Goal: Transaction & Acquisition: Purchase product/service

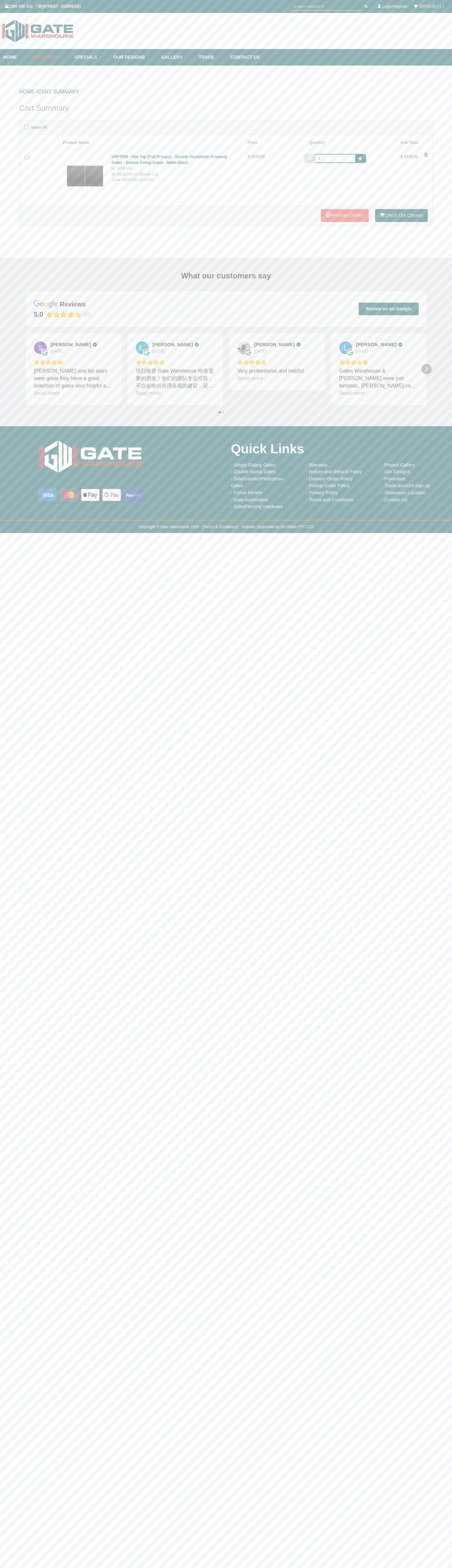
click at [426, 370] on icon "Next" at bounding box center [426, 369] width 5 height 5
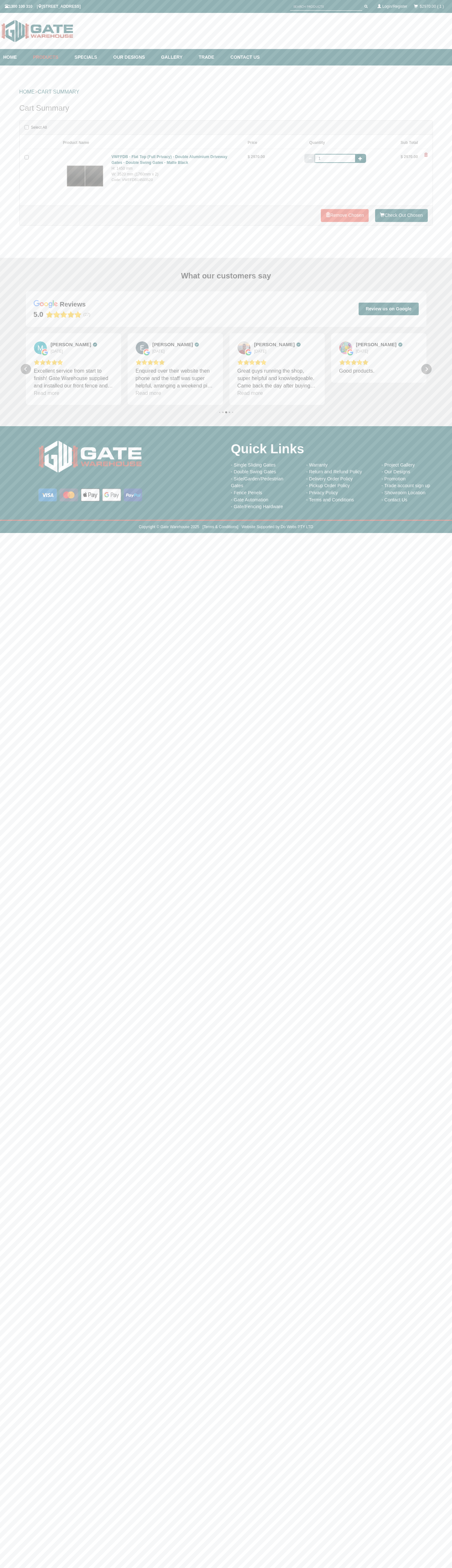
click at [426, 370] on icon "Next" at bounding box center [426, 369] width 5 height 5
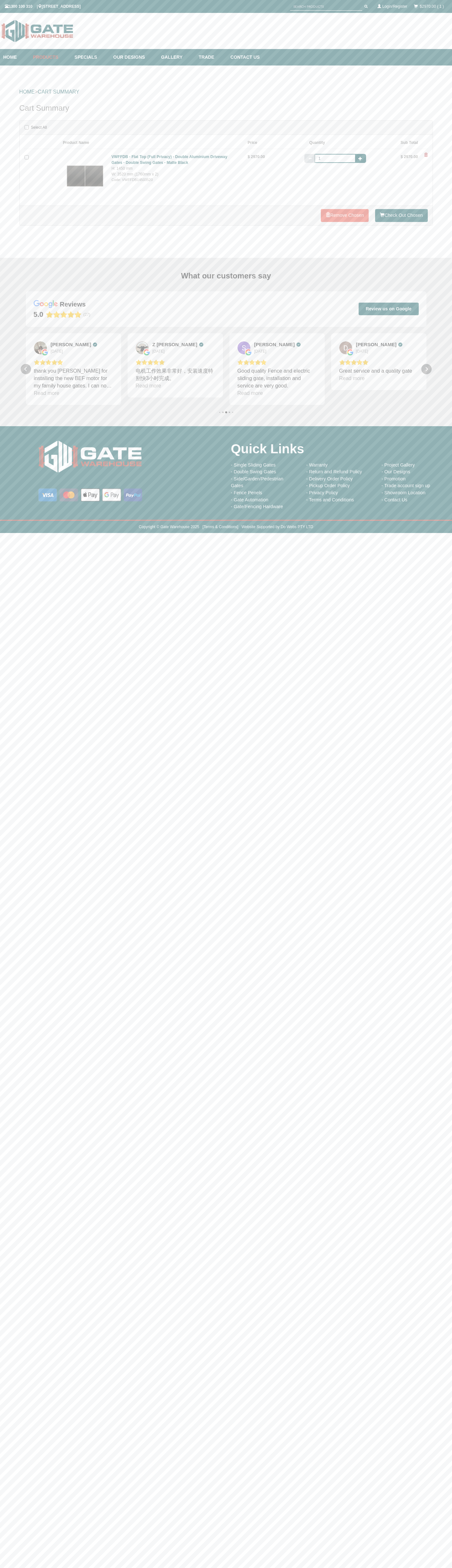
click at [426, 370] on icon "Next" at bounding box center [426, 369] width 5 height 5
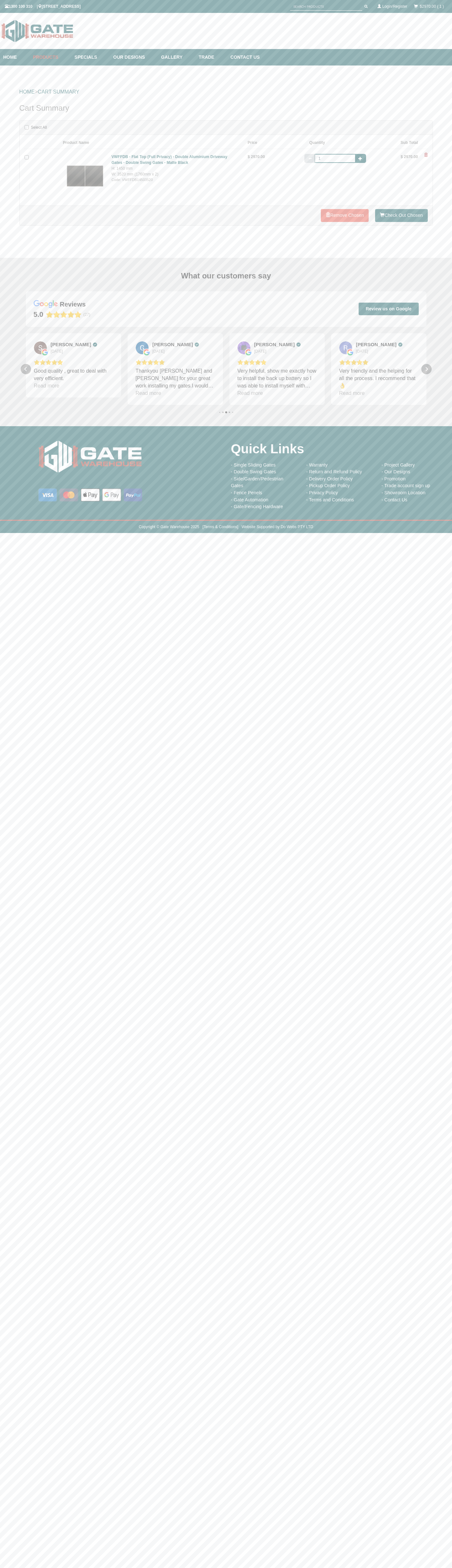
click at [426, 370] on icon "Next" at bounding box center [426, 369] width 5 height 5
